Goal: Information Seeking & Learning: Learn about a topic

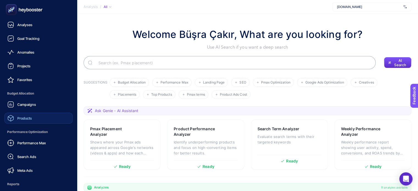
click at [30, 117] on span "Products" at bounding box center [24, 118] width 15 height 4
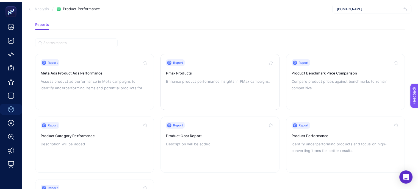
scroll to position [55, 0]
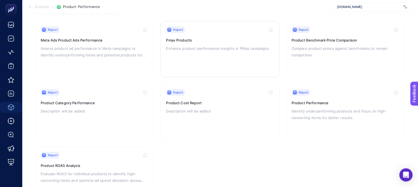
click at [179, 60] on div "Report Pmax Products Enhance product performance insights in PMax campaigns." at bounding box center [220, 48] width 108 height 45
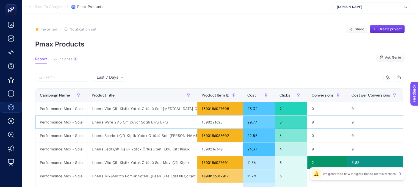
click at [144, 116] on div "Linens Wyre 29.5 Cm Duvar Saati Ekru Ekru" at bounding box center [142, 122] width 110 height 13
click at [141, 112] on div at bounding box center [141, 112] width 0 height 0
click at [142, 122] on div "Linens Wyre 29.5 Cm Duvar Saati Ekru Ekru" at bounding box center [142, 122] width 110 height 13
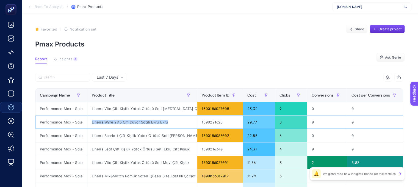
click at [142, 122] on div "Linens Wyre 29.5 Cm Duvar Saati Ekru Ekru" at bounding box center [142, 122] width 110 height 13
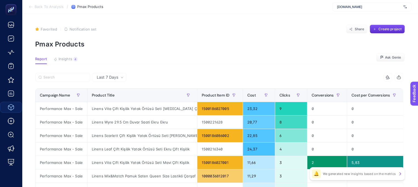
click at [119, 43] on p "Pmax Products" at bounding box center [220, 44] width 370 height 8
click at [66, 59] on span "Insights" at bounding box center [66, 59] width 14 height 4
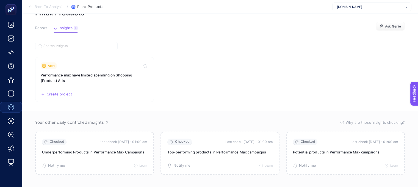
scroll to position [36, 0]
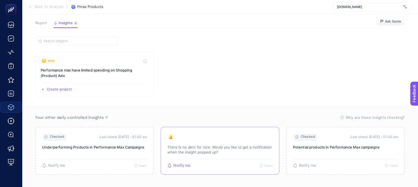
click at [178, 163] on span "Notify me" at bounding box center [182, 165] width 17 height 4
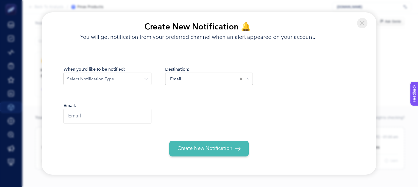
drag, startPoint x: 364, startPoint y: 21, endPoint x: 318, endPoint y: 33, distance: 47.2
click at [364, 21] on img at bounding box center [362, 23] width 10 height 10
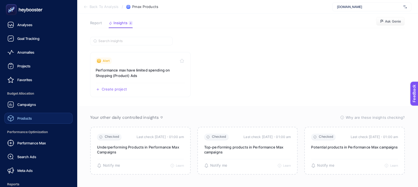
click at [31, 118] on span "Products" at bounding box center [24, 118] width 15 height 4
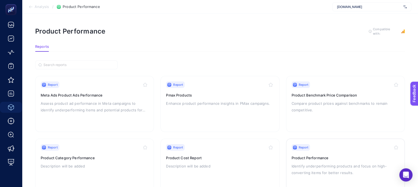
click at [310, 165] on p "Identify underperforming products and focus on high-converting items for better…" at bounding box center [346, 169] width 108 height 13
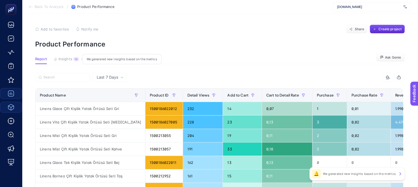
click at [62, 61] on span "Insights" at bounding box center [66, 59] width 14 height 4
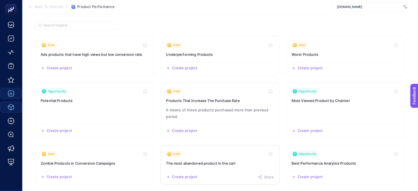
scroll to position [55, 0]
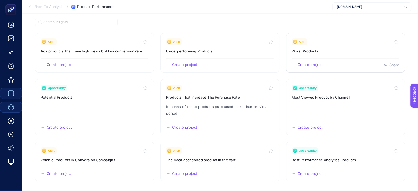
click at [334, 51] on h3 "Worst Products" at bounding box center [346, 51] width 108 height 6
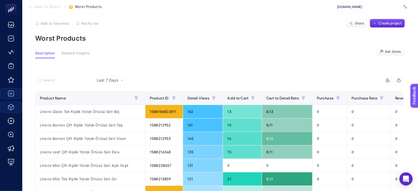
scroll to position [55, 0]
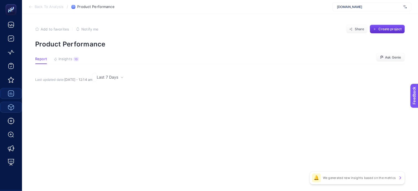
click at [66, 33] on div "Add to favorites false Notify me" at bounding box center [66, 29] width 63 height 9
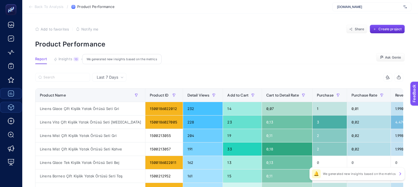
click at [64, 58] on span "Insights" at bounding box center [66, 59] width 14 height 4
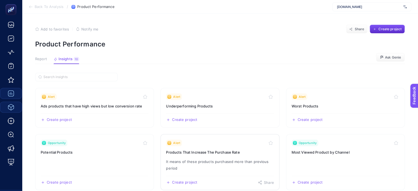
scroll to position [55, 0]
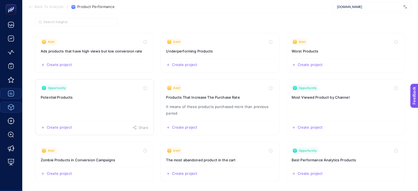
click at [64, 97] on h3 "Potential Products" at bounding box center [95, 98] width 108 height 6
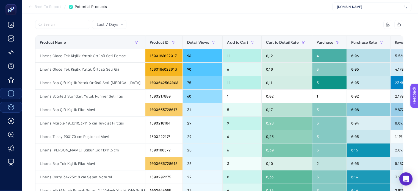
scroll to position [55, 0]
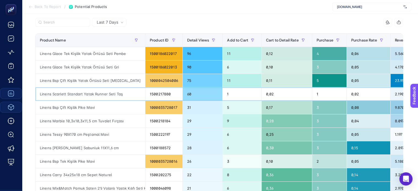
click at [97, 91] on div "Linens Scarlett Standart Yatak Runner Seti Taş" at bounding box center [90, 93] width 110 height 13
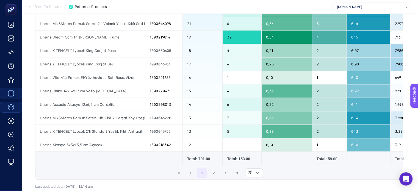
scroll to position [220, 0]
click at [214, 174] on button "2" at bounding box center [214, 173] width 10 height 10
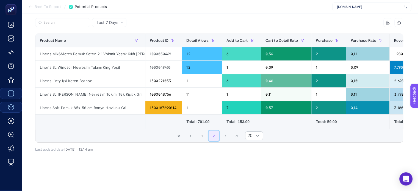
scroll to position [61, 0]
click at [206, 131] on button "1" at bounding box center [202, 136] width 10 height 10
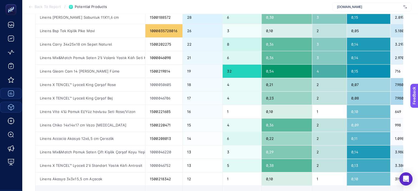
scroll to position [198, 0]
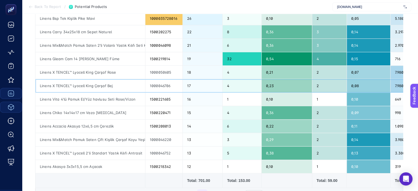
click at [80, 86] on div "Linens X TENCEL™ Lyocell King Çarşaf Bej" at bounding box center [90, 85] width 110 height 13
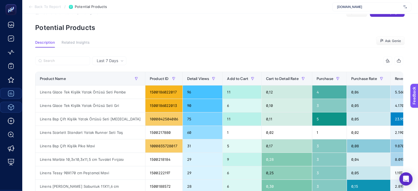
scroll to position [6, 0]
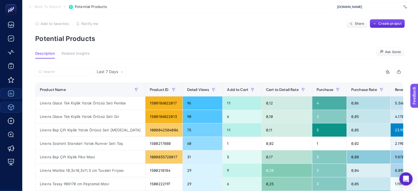
click at [73, 54] on span "Related Insights" at bounding box center [76, 53] width 28 height 4
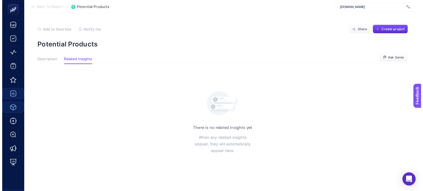
scroll to position [0, 0]
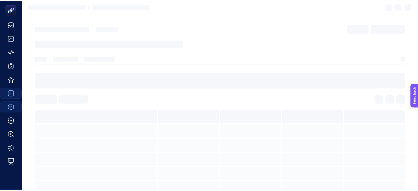
scroll to position [55, 0]
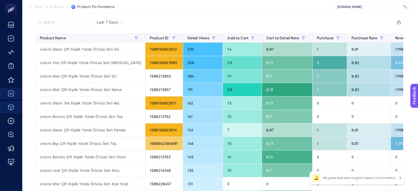
click at [68, 56] on article "Add to favorites false Notify me Share Create project Product Performance Repor…" at bounding box center [220, 172] width 396 height 426
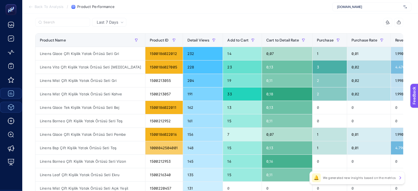
scroll to position [0, 0]
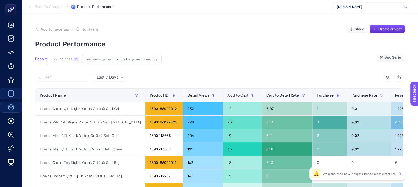
click at [65, 58] on span "Insights" at bounding box center [66, 59] width 14 height 4
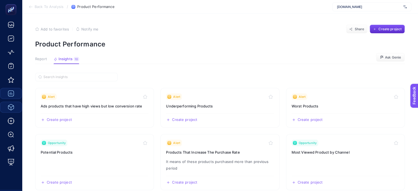
scroll to position [28, 0]
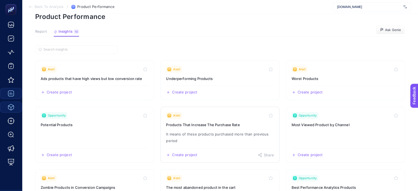
click at [189, 131] on p "It means of these products purchased more than previous period" at bounding box center [220, 137] width 108 height 13
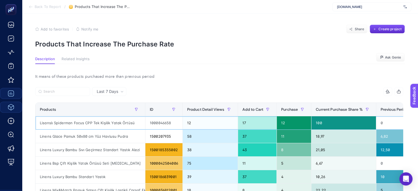
click at [162, 123] on div "1000046658" at bounding box center [164, 122] width 37 height 13
click at [221, 95] on div "7 items selected" at bounding box center [312, 91] width 184 height 9
click at [243, 121] on div "17" at bounding box center [257, 122] width 39 height 13
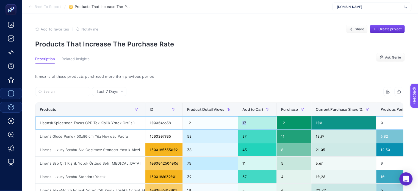
click at [243, 121] on div "17" at bounding box center [257, 122] width 39 height 13
drag, startPoint x: 243, startPoint y: 121, endPoint x: 235, endPoint y: 123, distance: 8.4
click at [236, 123] on tr "Lisanslı Spiderman Focus CPP Tek Kişilik Yatak Örtüsü 1000046658 12 17 12 100 0…" at bounding box center [274, 122] width 479 height 13
click at [322, 125] on div "100" at bounding box center [344, 122] width 64 height 13
drag, startPoint x: 63, startPoint y: 133, endPoint x: 141, endPoint y: 134, distance: 78.2
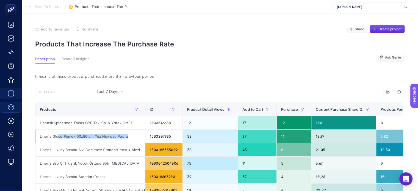
click at [141, 134] on div "Linens Glace Pamuk 50x80 cm Yüz Havlusu Pudra" at bounding box center [90, 136] width 110 height 13
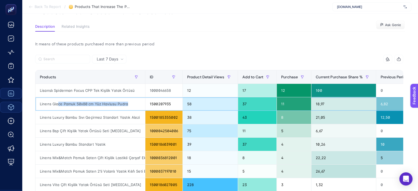
scroll to position [55, 0]
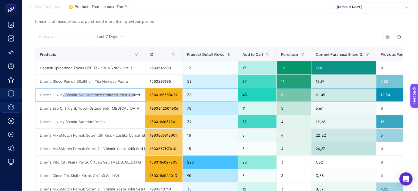
drag, startPoint x: 64, startPoint y: 96, endPoint x: 130, endPoint y: 104, distance: 66.4
click at [134, 98] on div "Linens Luxury Bambu Sıvı Geçirmez Standart Yastık Alezi" at bounding box center [90, 94] width 110 height 13
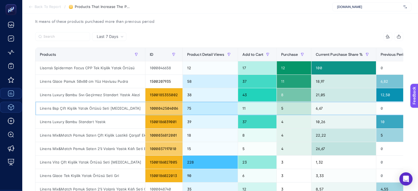
click at [92, 113] on div "Linens Bsp Çift Kişilik Yatak Örtüsü Seti [MEDICAL_DATA]" at bounding box center [90, 108] width 110 height 13
drag, startPoint x: 64, startPoint y: 108, endPoint x: 109, endPoint y: 110, distance: 45.4
click at [109, 110] on div "Linens Bsp Çift Kişilik Yatak Örtüsü Seti [MEDICAL_DATA]" at bounding box center [90, 108] width 110 height 13
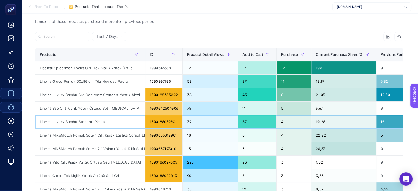
click at [85, 123] on div "Linens Luxury Bambu Standart Yastık" at bounding box center [90, 121] width 110 height 13
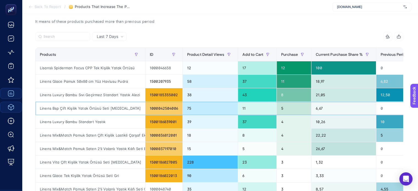
click at [72, 106] on div "Linens Bsp Çift Kişilik Yatak Örtüsü Seti [MEDICAL_DATA]" at bounding box center [90, 108] width 110 height 13
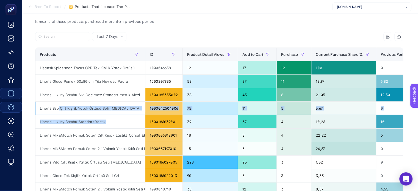
drag, startPoint x: 58, startPoint y: 106, endPoint x: 114, endPoint y: 122, distance: 57.6
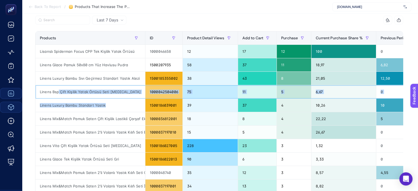
scroll to position [83, 0]
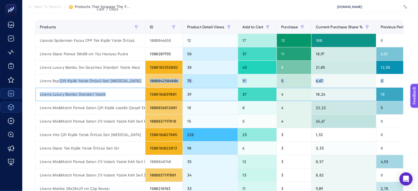
click at [115, 95] on div "Linens Luxury Bambu Standart Yastık" at bounding box center [90, 94] width 110 height 13
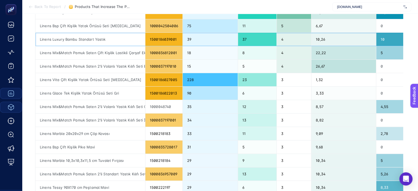
scroll to position [165, 0]
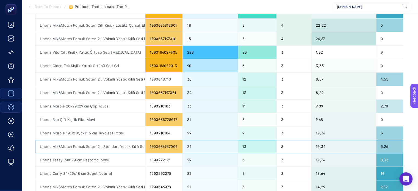
click at [109, 144] on div "Linens Mix&Match Pamuk Saten 2'li Standart Yastık Kılıfı Seti Ekru" at bounding box center [90, 146] width 110 height 13
click at [106, 144] on div "Linens Mix&Match Pamuk Saten 2'li Standart Yastık Kılıfı Seti Ekru" at bounding box center [90, 146] width 110 height 13
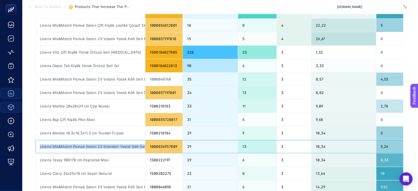
click at [106, 144] on div "Linens Mix&Match Pamuk Saten 2'li Standart Yastık Kılıfı Seti Ekru" at bounding box center [90, 146] width 110 height 13
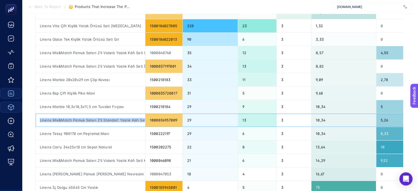
scroll to position [193, 0]
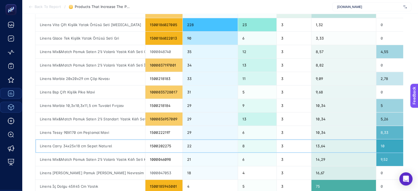
click at [61, 148] on div "Linens Carry 34x25x18 cm Sepet Naturel" at bounding box center [90, 145] width 110 height 13
copy tr "Linens Carry 34x25x18 cm Sepet Naturel"
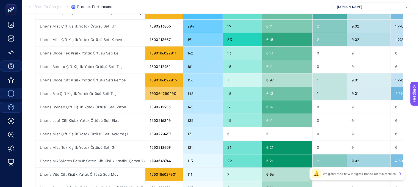
scroll to position [110, 2]
